Goal: Task Accomplishment & Management: Complete application form

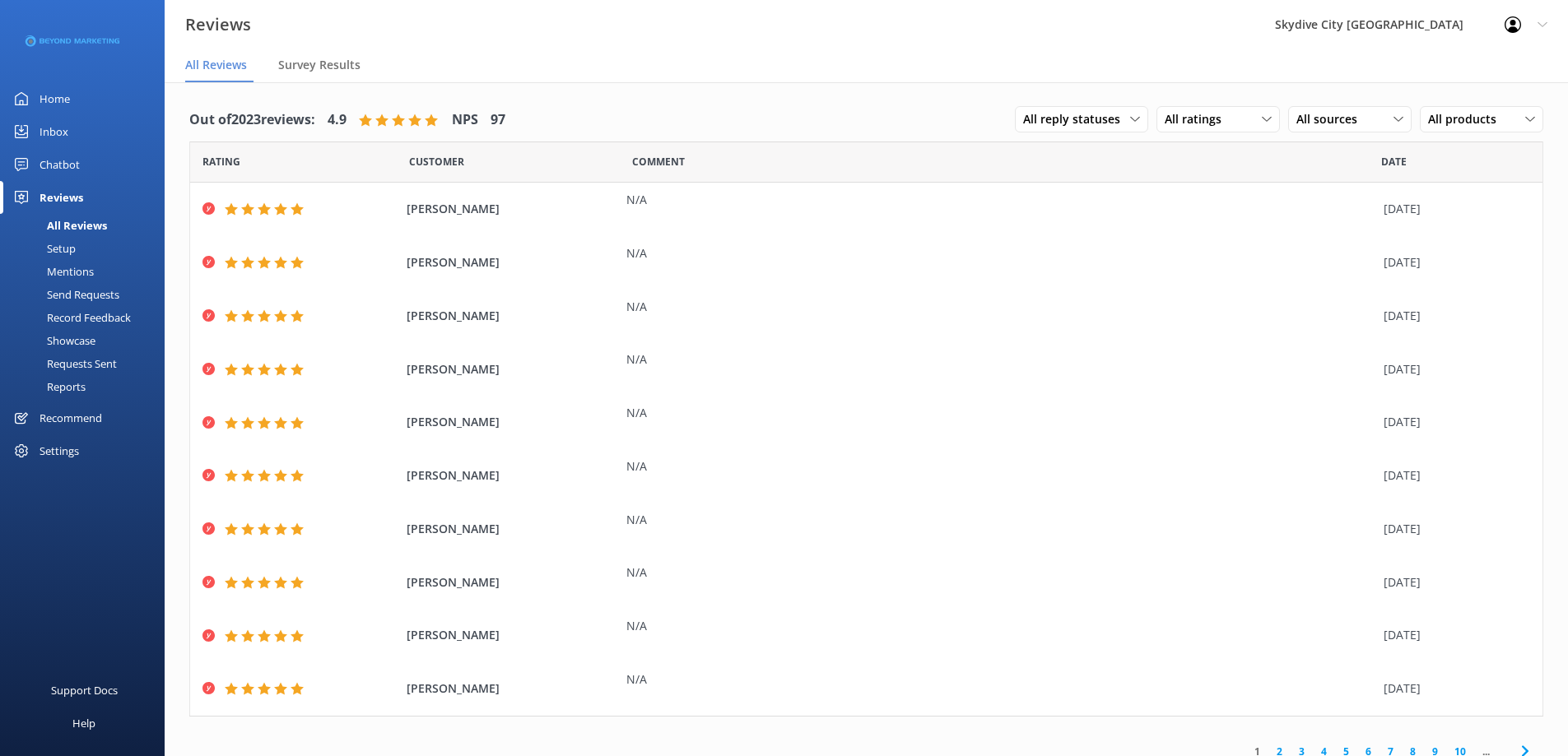
click at [97, 291] on div "Send Requests" at bounding box center [64, 295] width 110 height 23
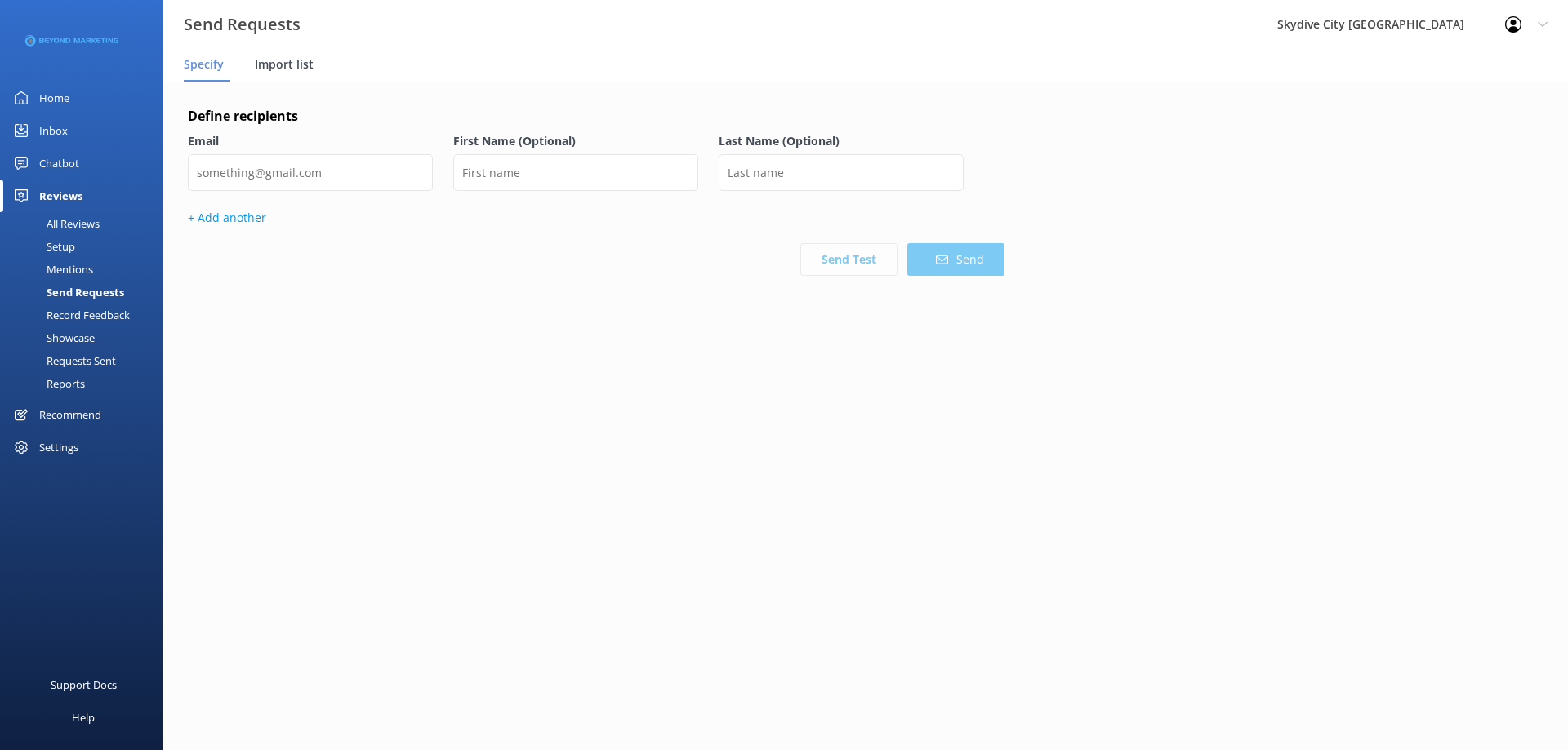
click at [287, 66] on span "Import list" at bounding box center [284, 65] width 58 height 16
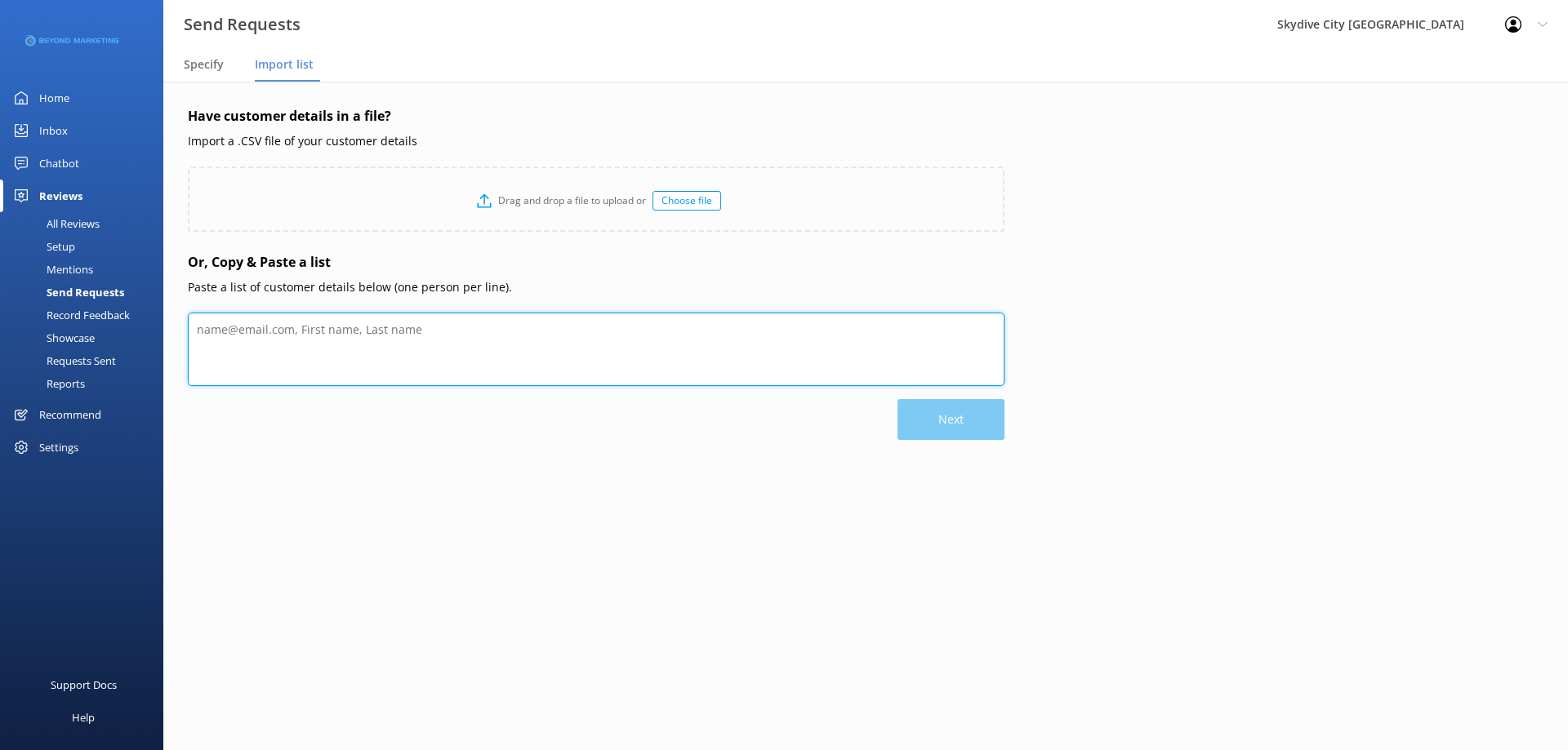
click at [331, 348] on textarea at bounding box center [595, 349] width 816 height 73
paste textarea "[PERSON_NAME] [EMAIL_ADDRESS][DOMAIN_NAME] [PERSON_NAME] [PERSON_NAME][EMAIL_AD…"
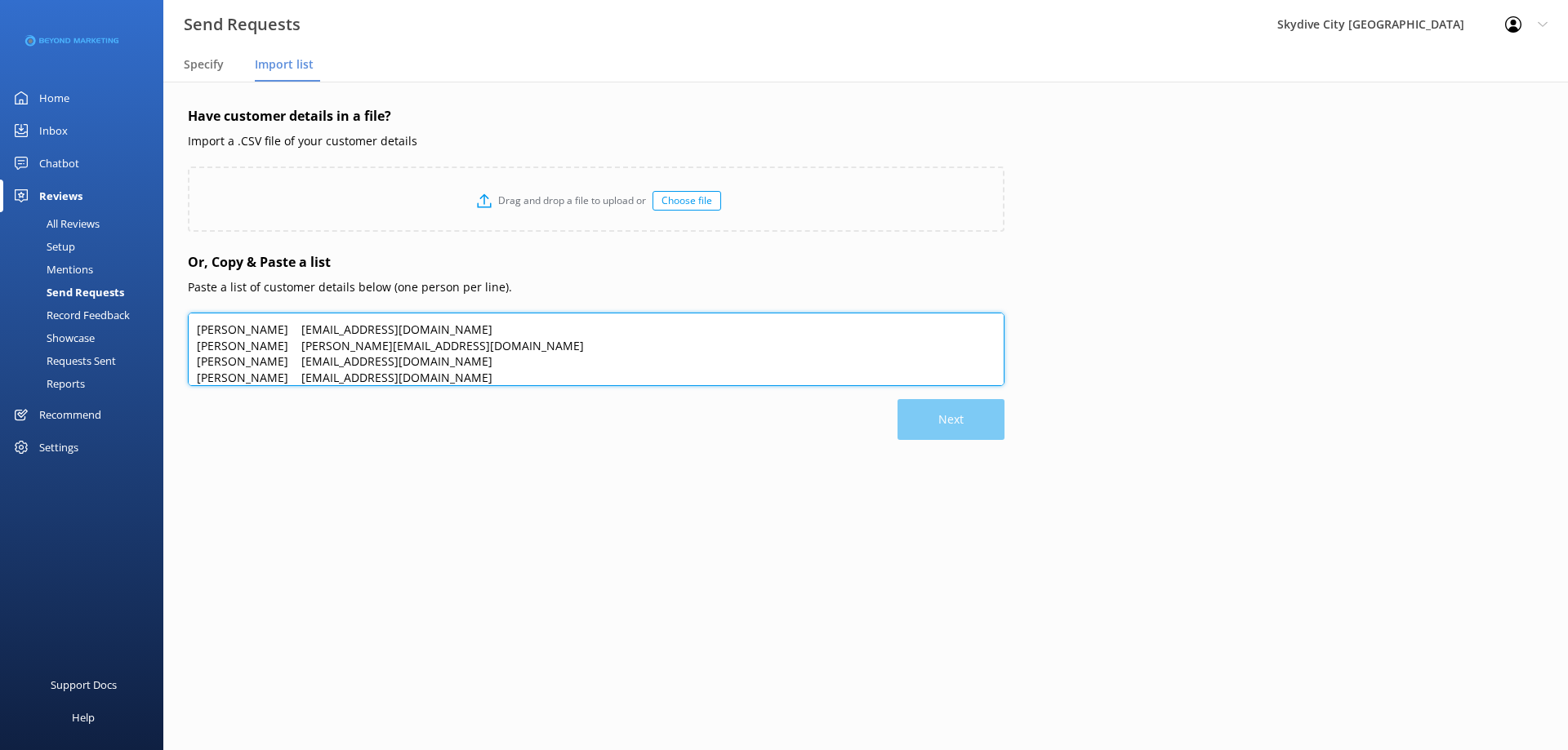
scroll to position [111, 0]
type textarea "[PERSON_NAME] [EMAIL_ADDRESS][DOMAIN_NAME] [PERSON_NAME] [PERSON_NAME][EMAIL_AD…"
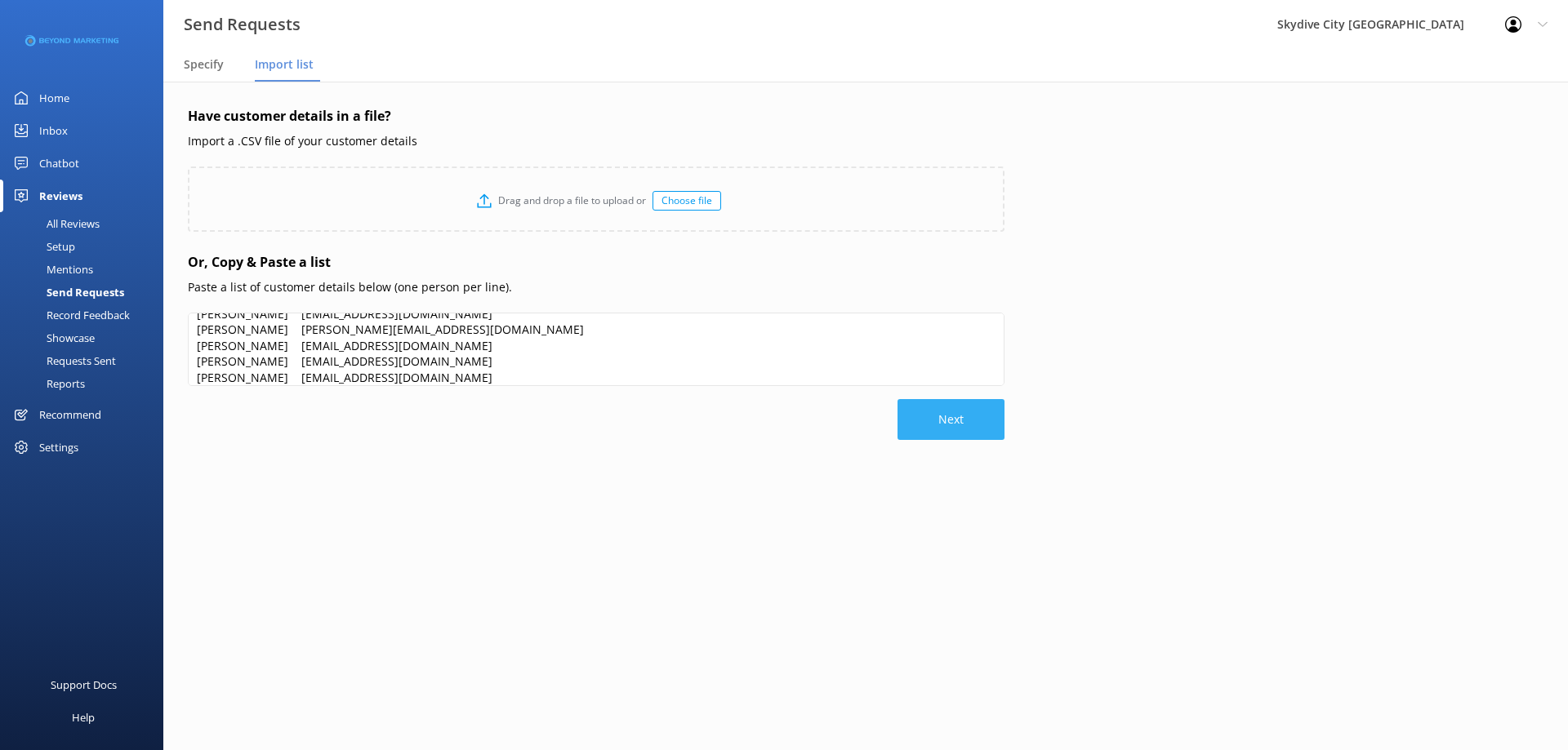
click at [933, 430] on button "Next" at bounding box center [951, 419] width 107 height 41
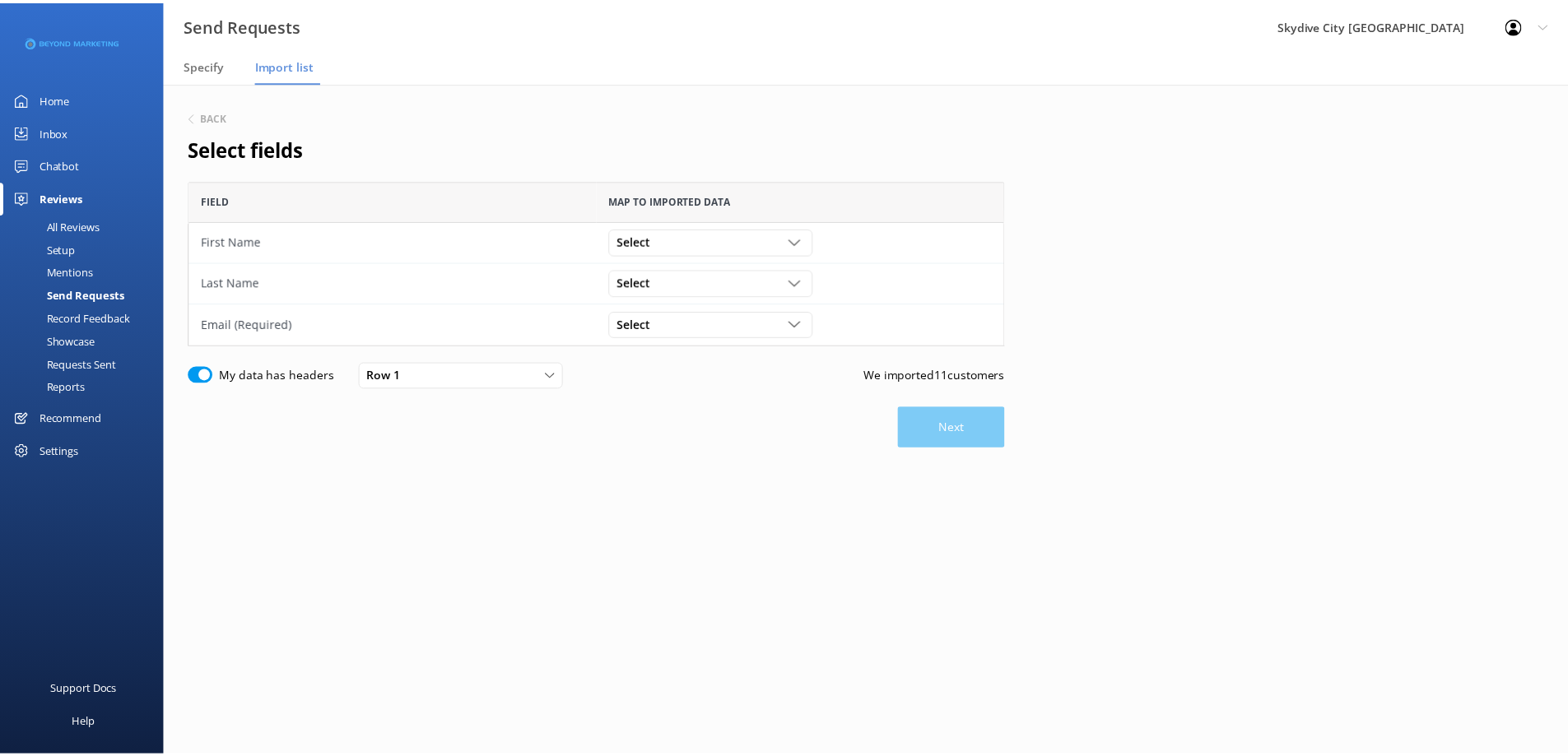
scroll to position [153, 810]
click at [796, 236] on icon "grid" at bounding box center [800, 242] width 12 height 12
click at [743, 242] on div "Select" at bounding box center [716, 241] width 198 height 18
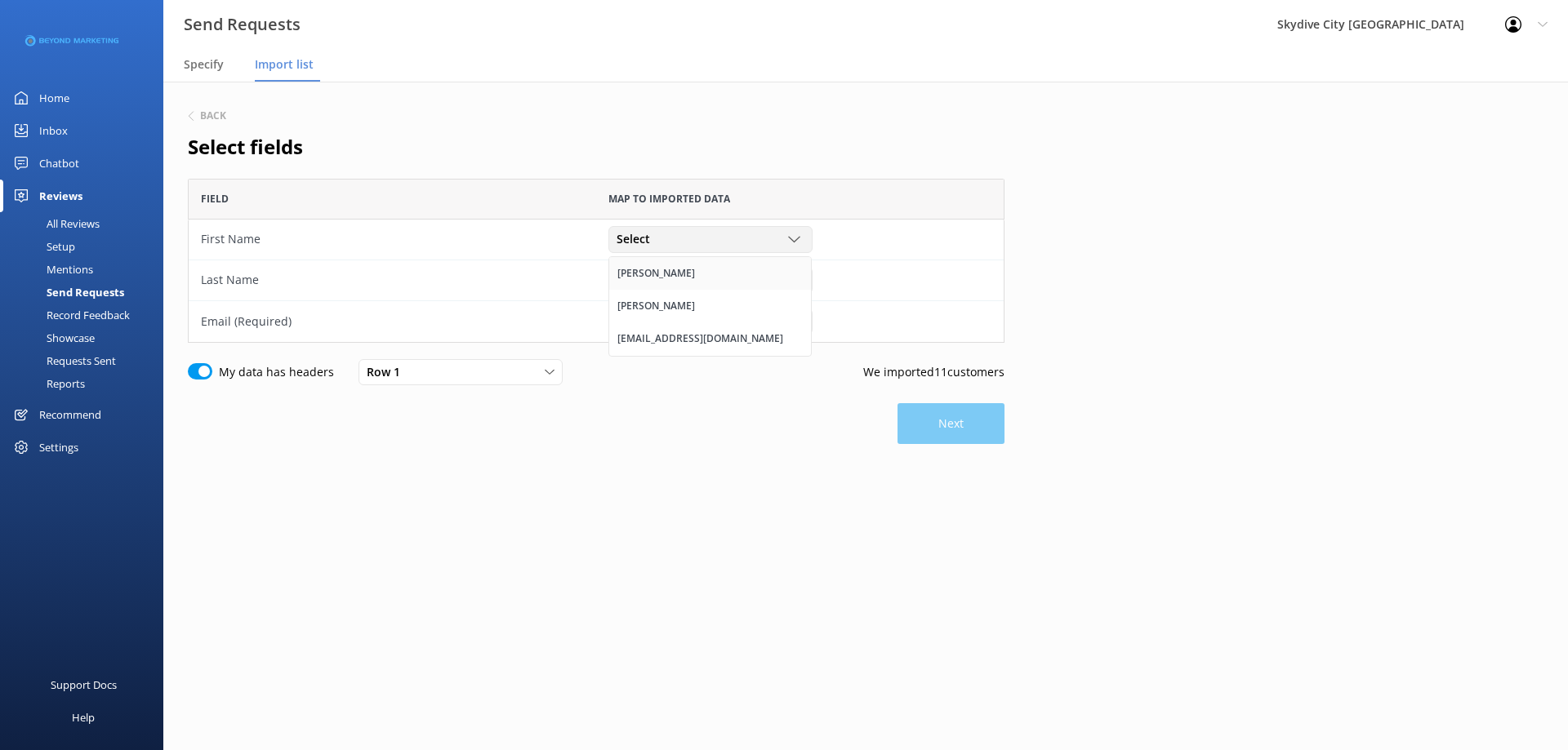
click at [649, 277] on div "[PERSON_NAME]" at bounding box center [656, 273] width 78 height 16
click at [790, 279] on use "grid" at bounding box center [793, 280] width 11 height 5
click at [639, 352] on div "[PERSON_NAME]" at bounding box center [656, 347] width 78 height 16
click at [805, 324] on div "Select" at bounding box center [710, 322] width 196 height 18
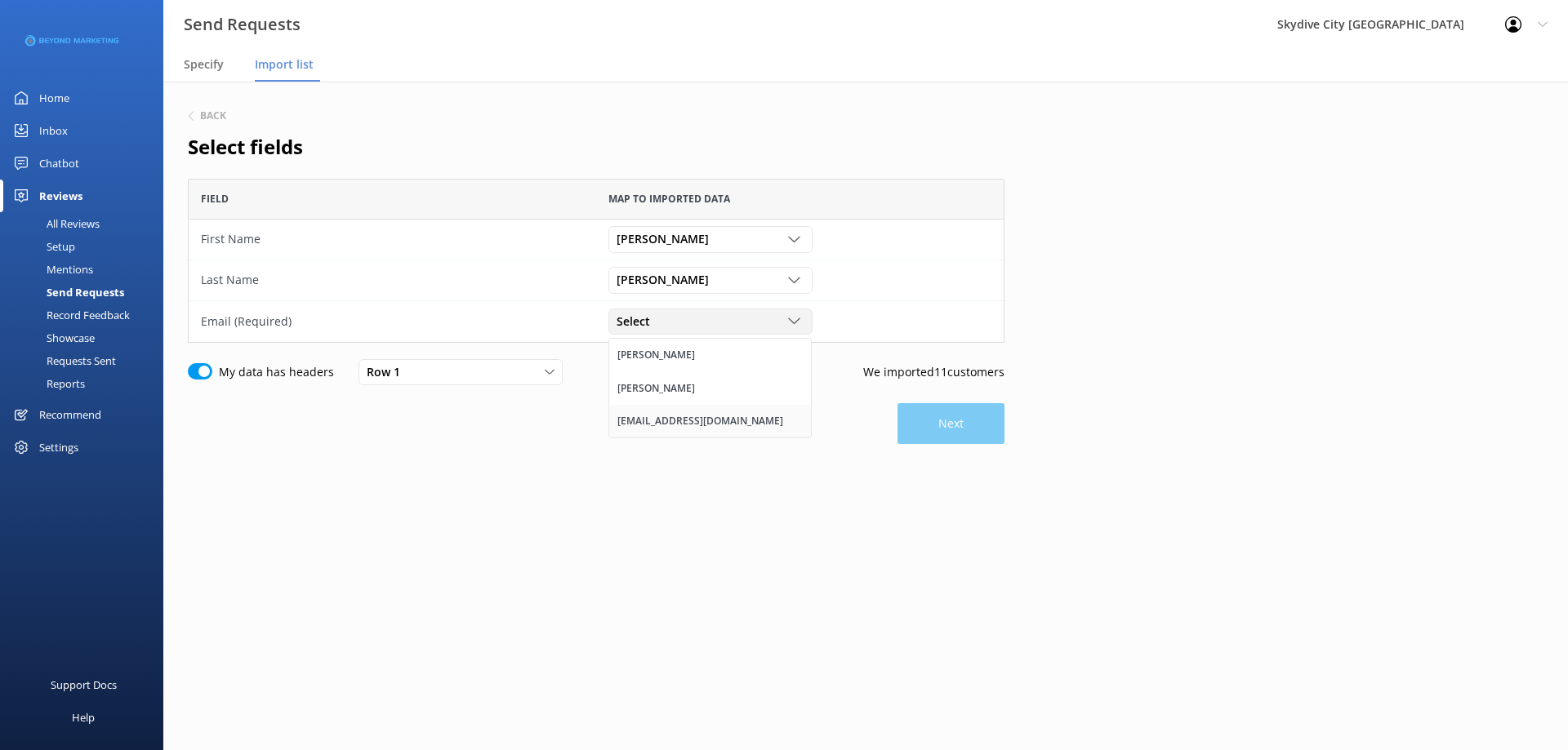
click at [684, 418] on div "[EMAIL_ADDRESS][DOMAIN_NAME]" at bounding box center [700, 421] width 165 height 16
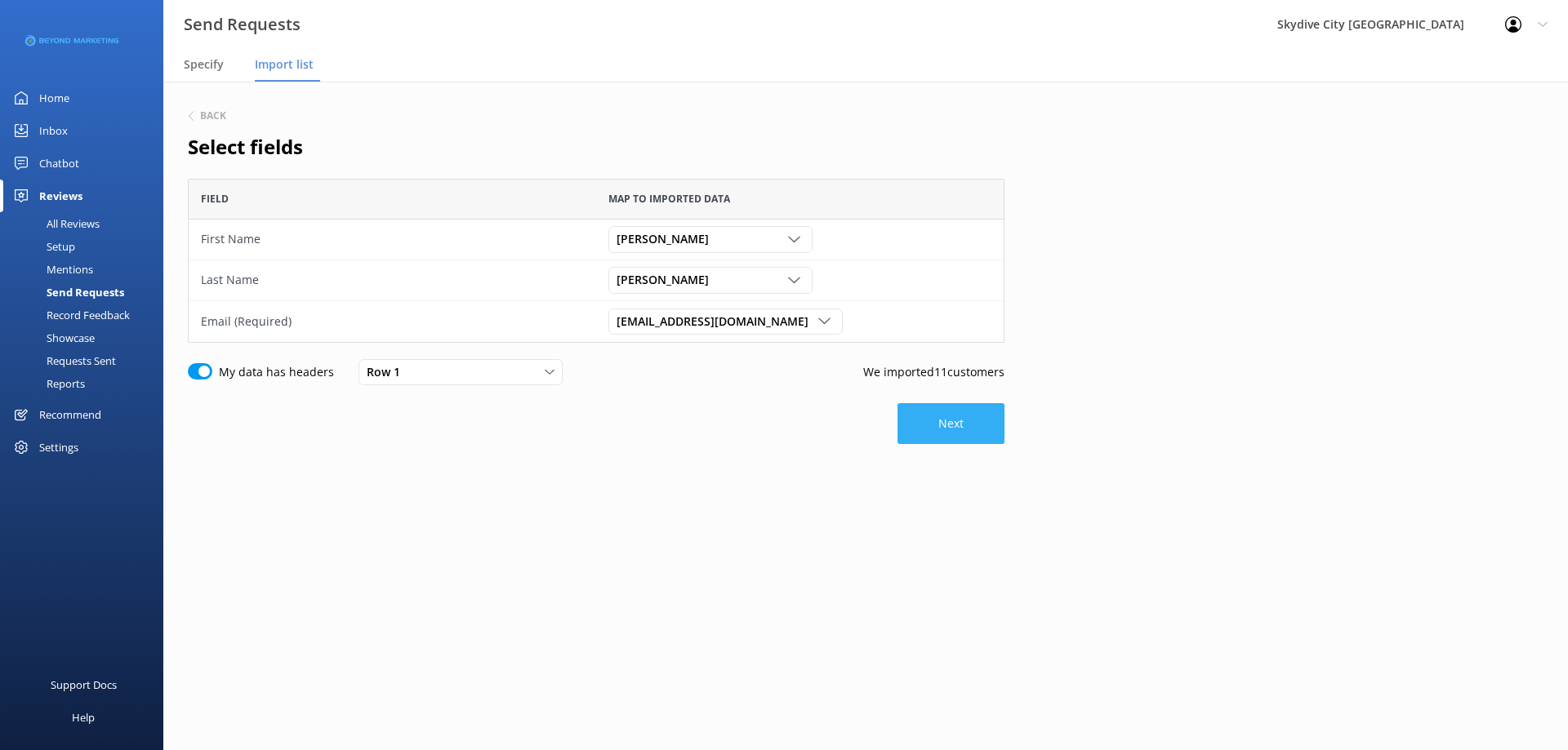
click at [948, 425] on button "Next" at bounding box center [951, 424] width 107 height 41
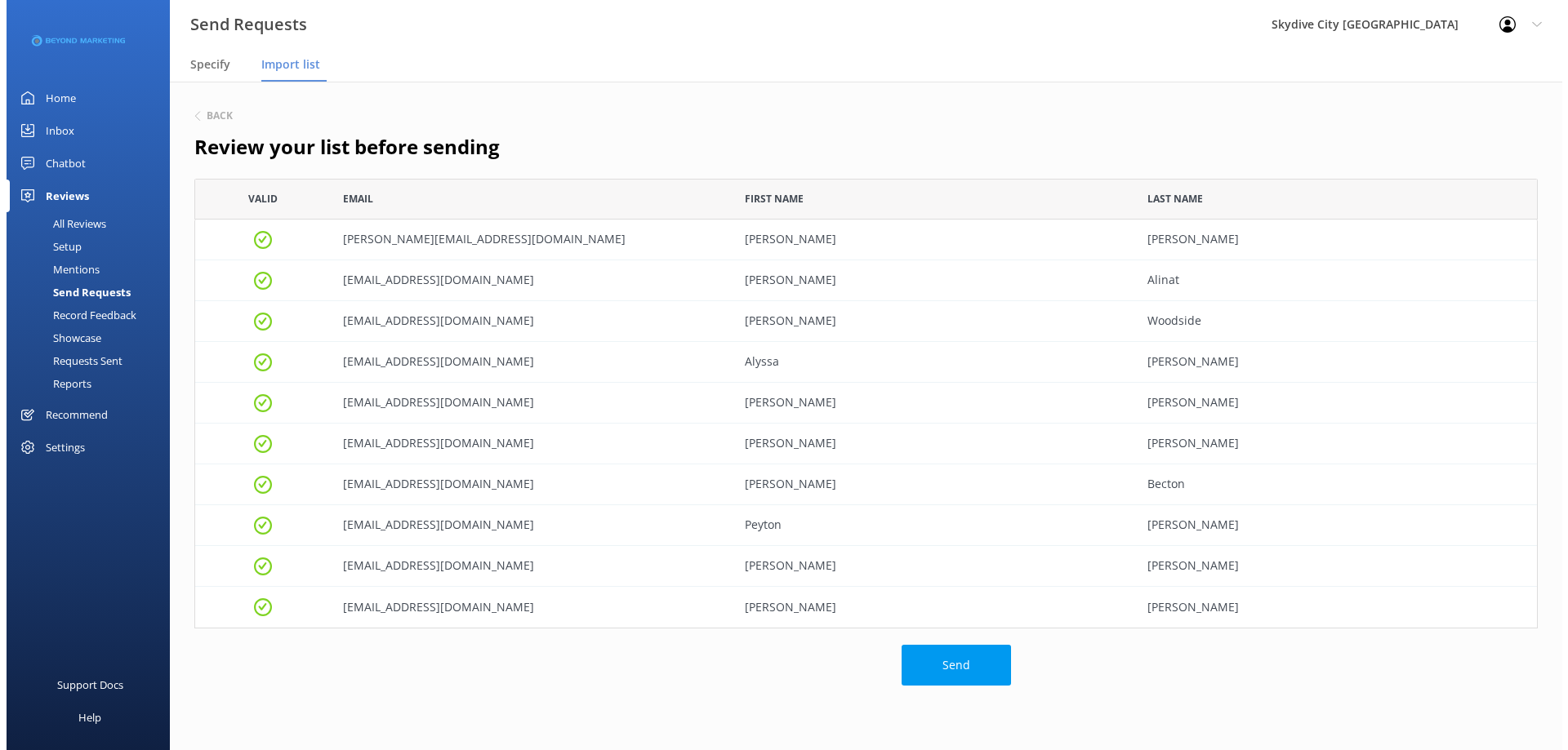
scroll to position [438, 1331]
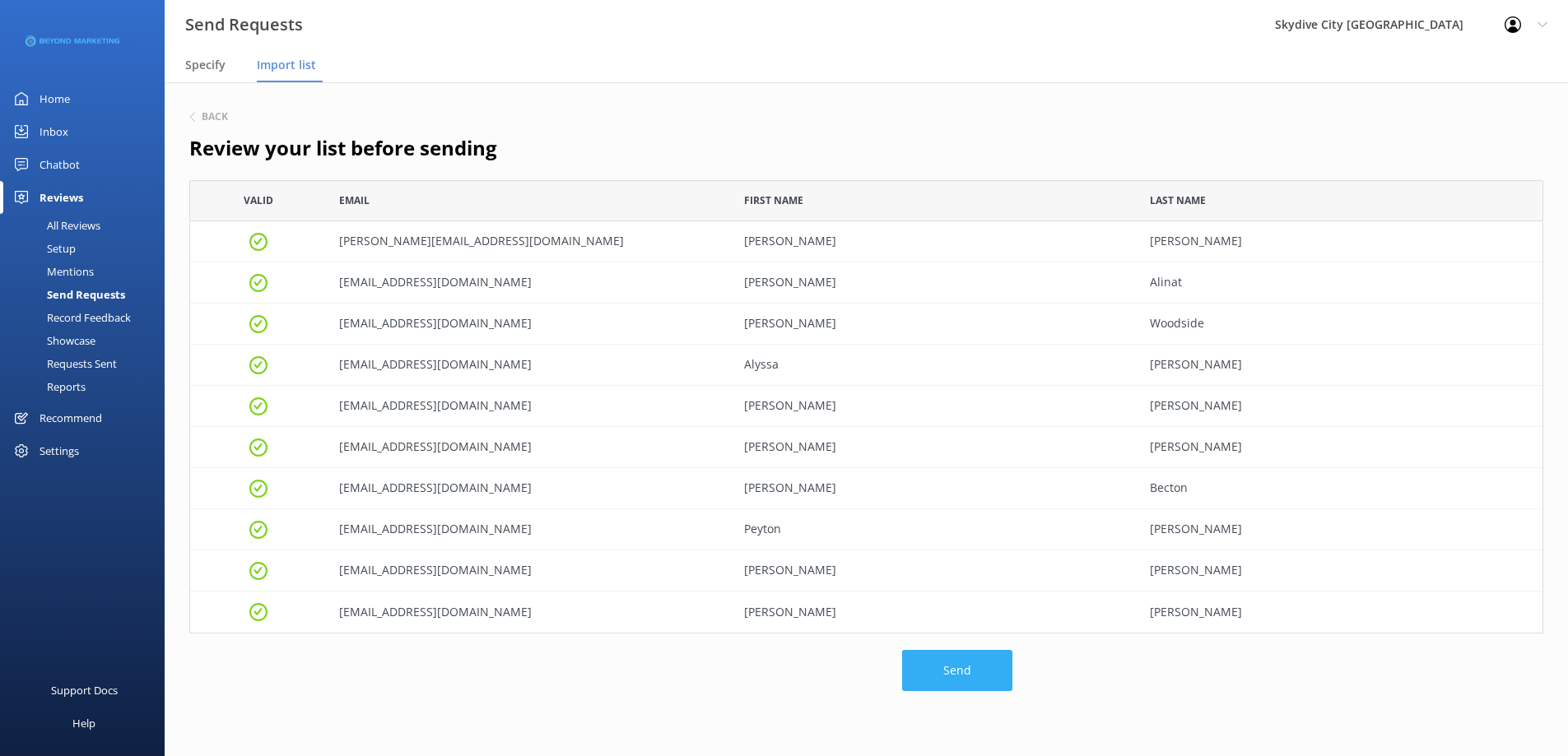
click at [943, 670] on button "Send" at bounding box center [957, 670] width 111 height 41
